Goal: Transaction & Acquisition: Purchase product/service

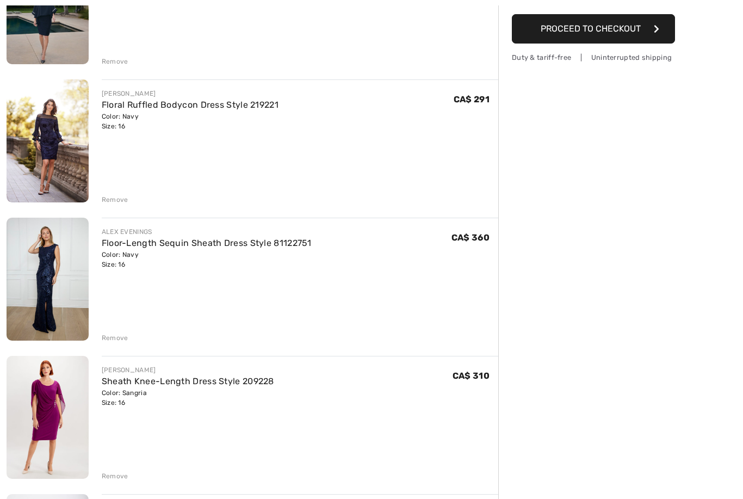
scroll to position [201, 0]
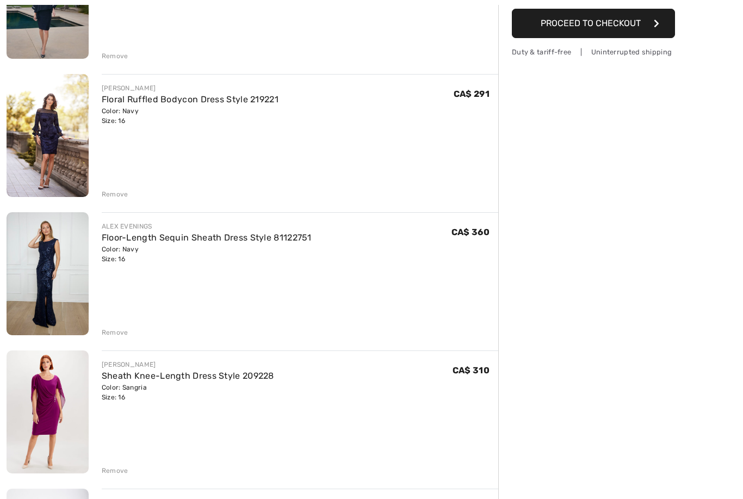
click at [220, 238] on link "Floor-Length Sequin Sheath Dress Style 81122751" at bounding box center [207, 238] width 210 height 10
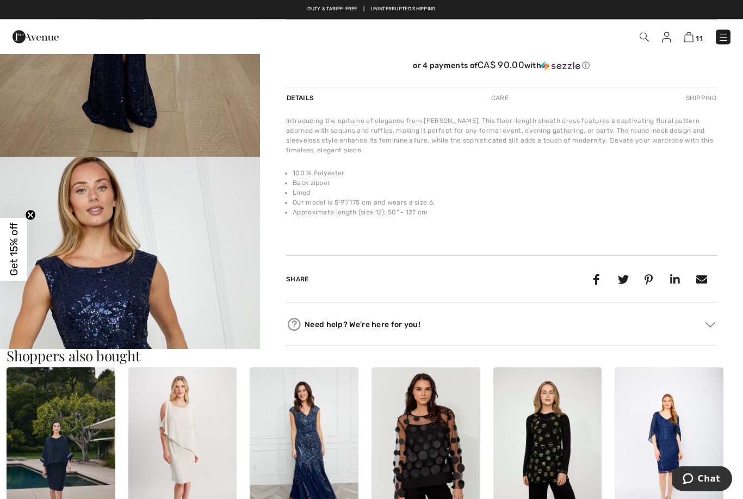
scroll to position [287, 0]
click at [185, 307] on img "2 / 4" at bounding box center [130, 352] width 260 height 390
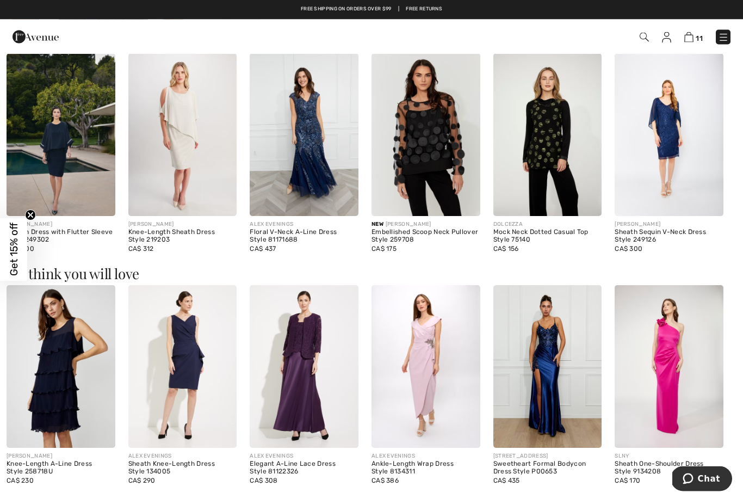
scroll to position [601, 0]
click at [540, 465] on div "Sweetheart Formal Bodycon Dress Style P00653" at bounding box center [547, 467] width 109 height 15
click at [557, 460] on div "Sweetheart Formal Bodycon Dress Style P00653" at bounding box center [547, 467] width 109 height 15
click at [574, 367] on img at bounding box center [547, 366] width 109 height 163
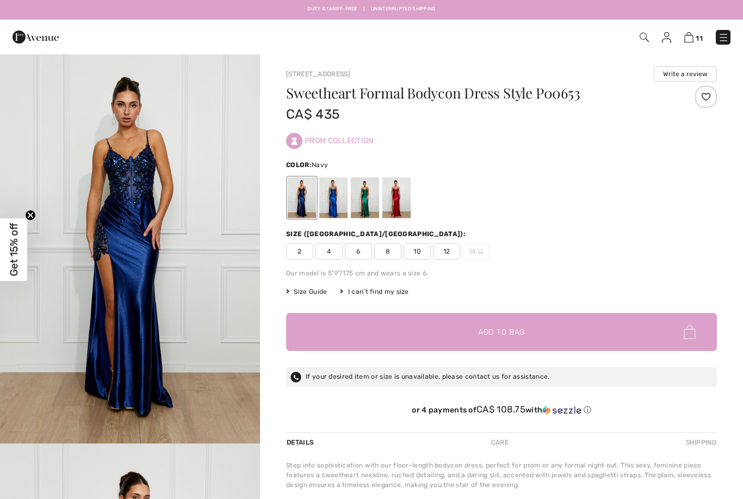
checkbox input "true"
click at [402, 199] on div at bounding box center [396, 197] width 28 height 41
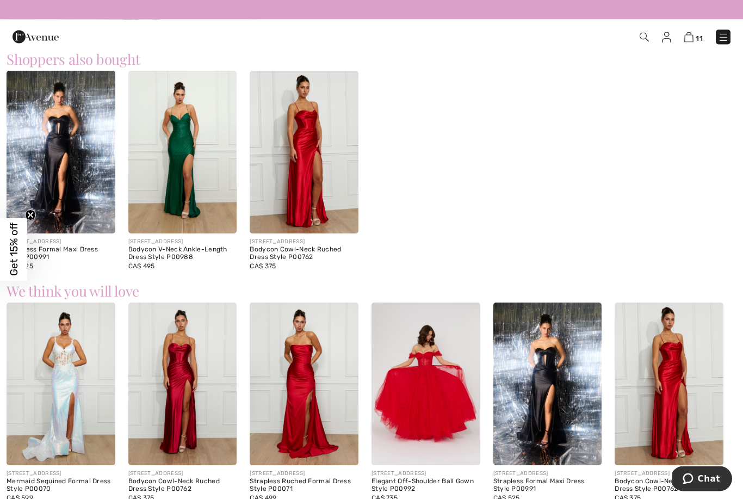
scroll to position [641, 0]
